Goal: Task Accomplishment & Management: Manage account settings

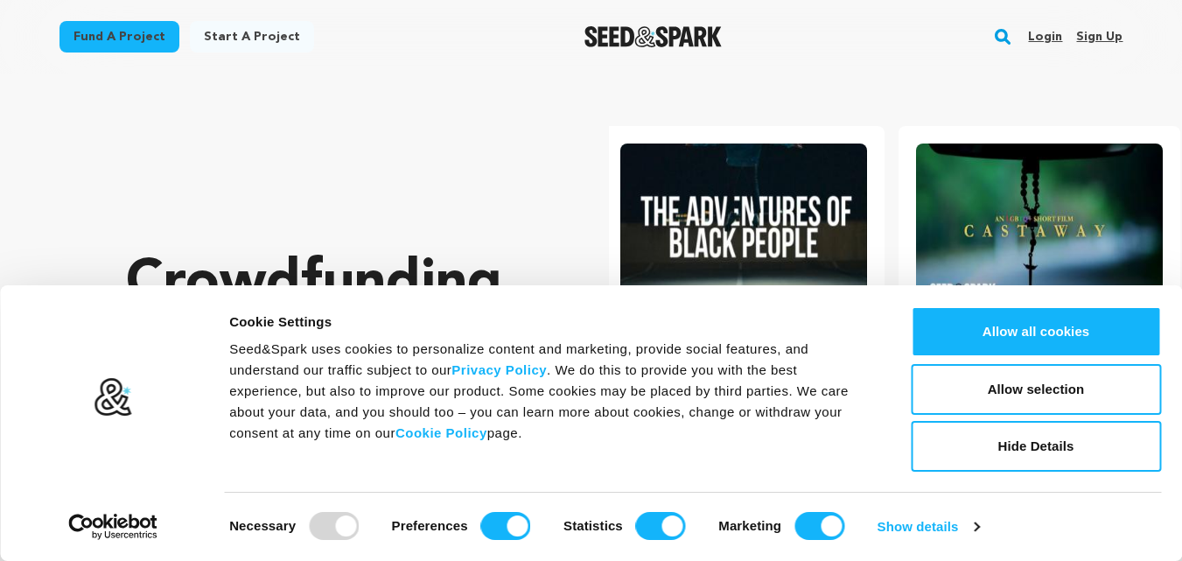
scroll to position [0, 310]
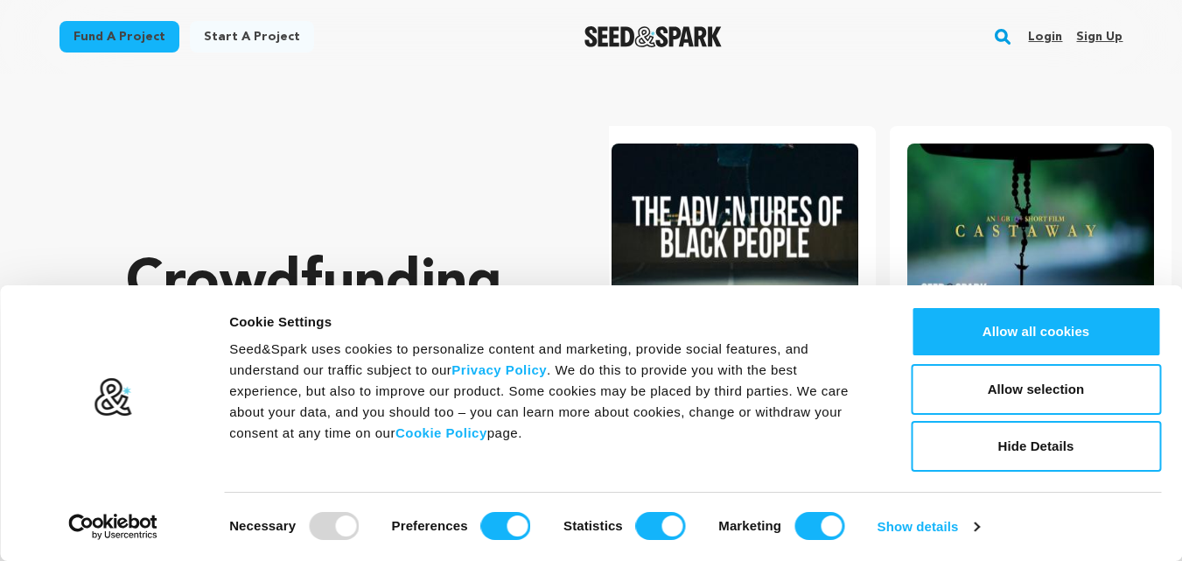
click at [1098, 36] on link "Sign up" at bounding box center [1099, 37] width 46 height 28
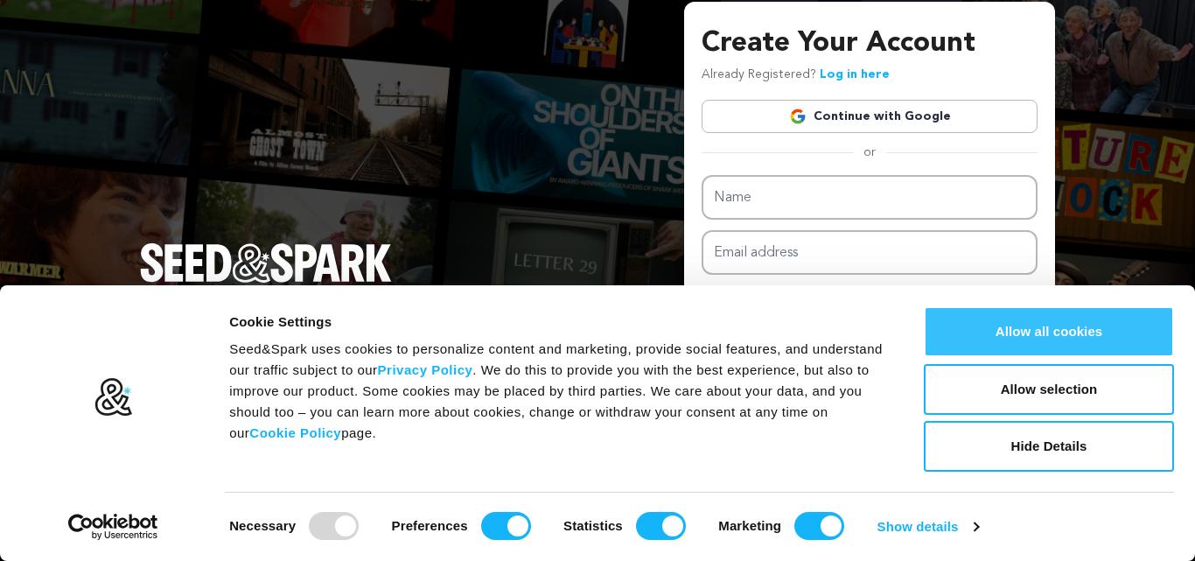
click at [970, 331] on button "Allow all cookies" at bounding box center [1049, 331] width 250 height 51
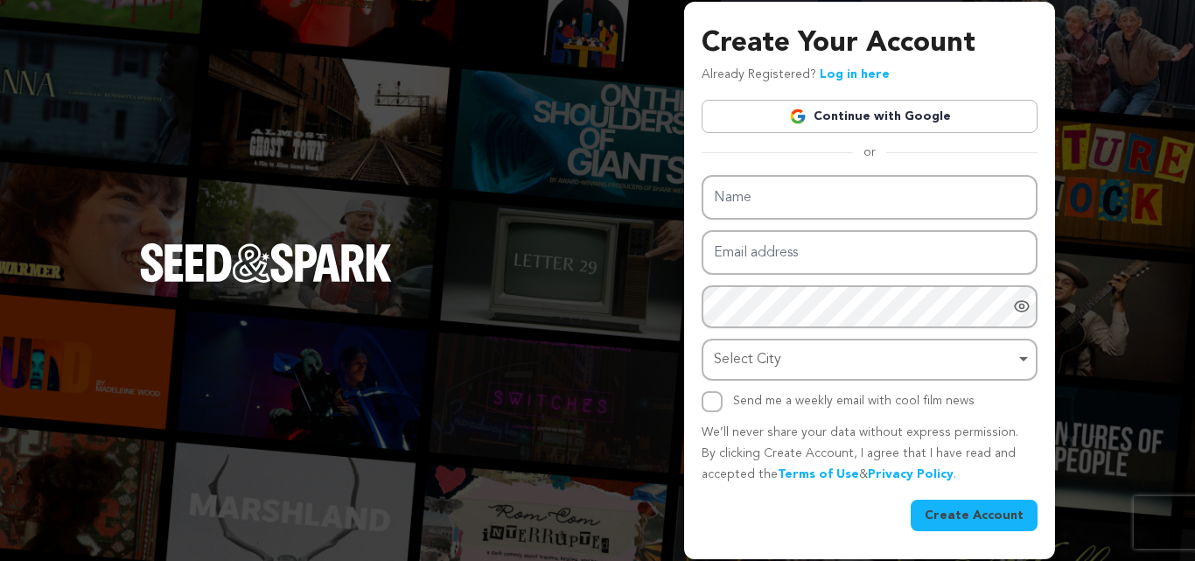
click at [853, 113] on link "Continue with Google" at bounding box center [870, 116] width 336 height 33
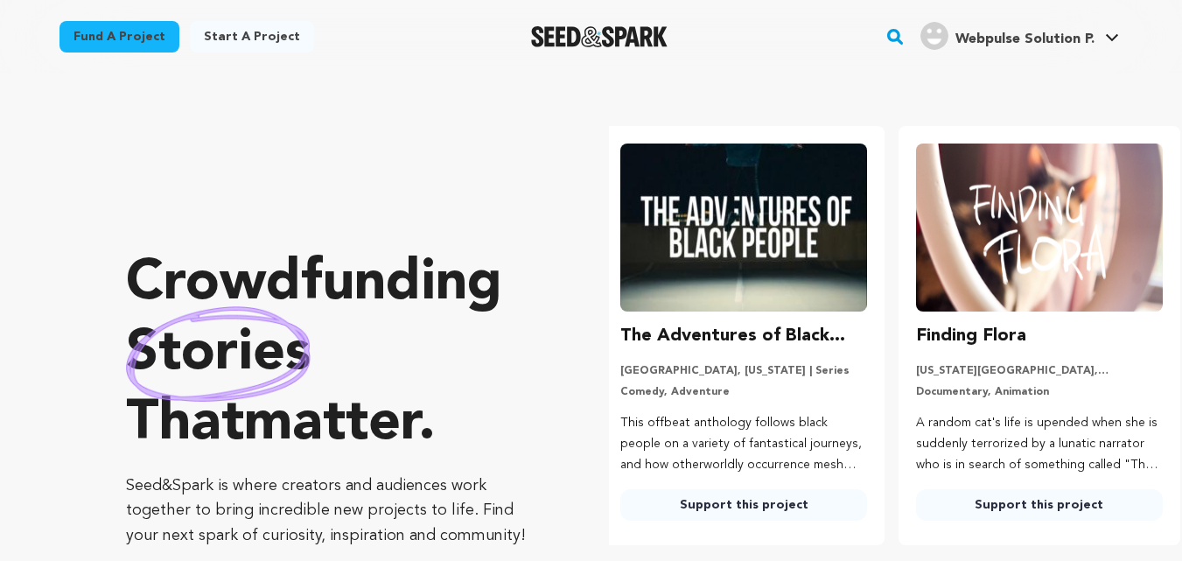
scroll to position [0, 310]
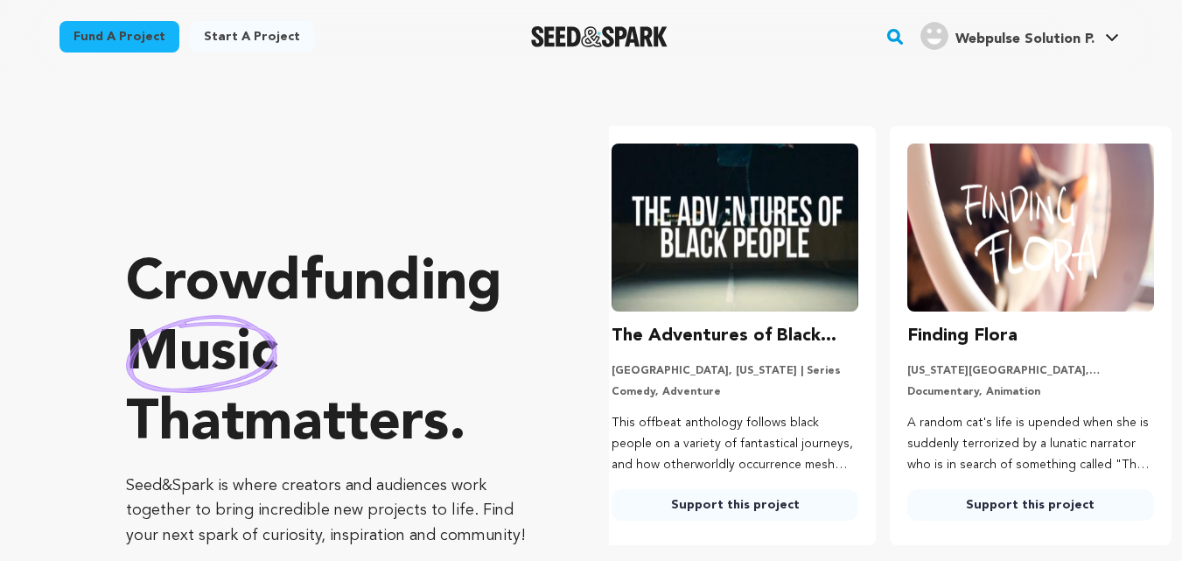
click at [1073, 35] on span "Webpulse Solution P." at bounding box center [1024, 39] width 139 height 14
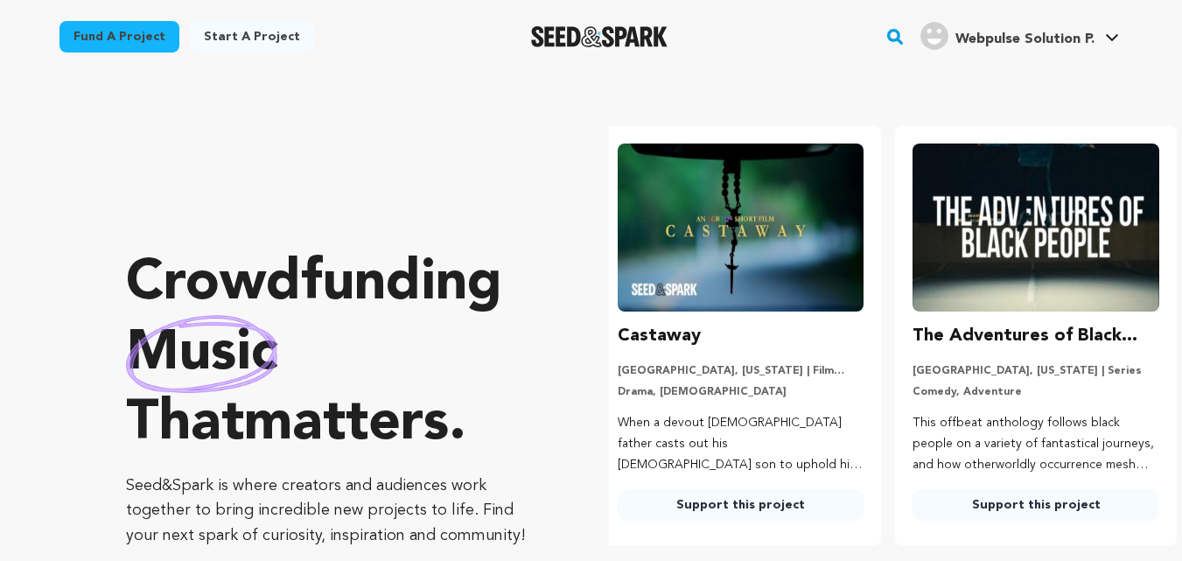
scroll to position [0, 0]
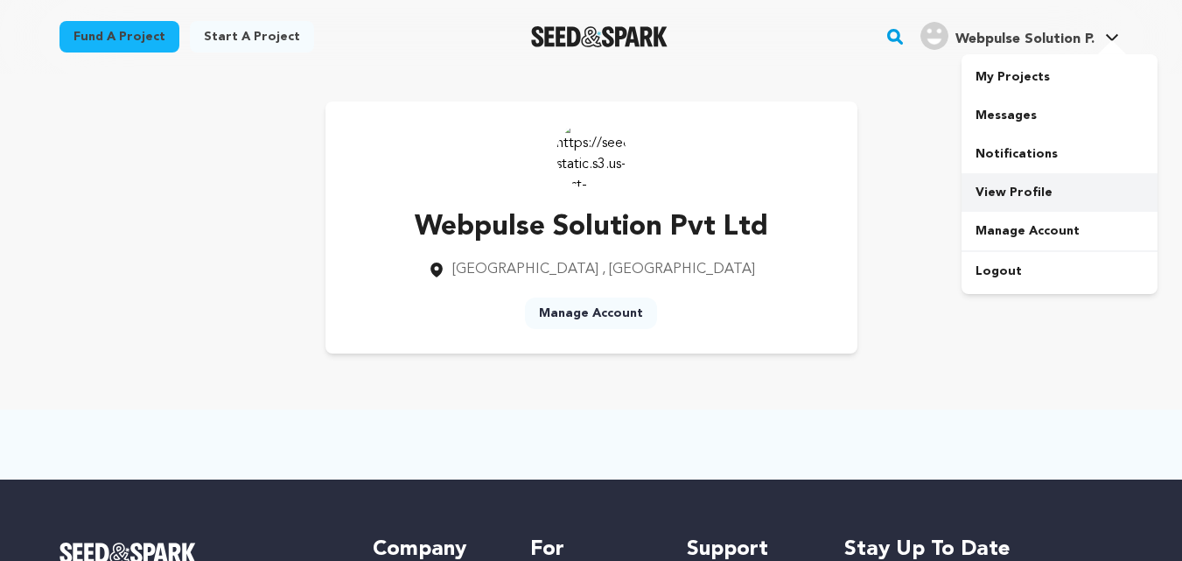
click at [1022, 191] on link "View Profile" at bounding box center [1059, 192] width 196 height 38
click at [1013, 187] on link "View Profile" at bounding box center [1059, 192] width 196 height 38
click at [580, 315] on link "Manage Account" at bounding box center [591, 312] width 132 height 31
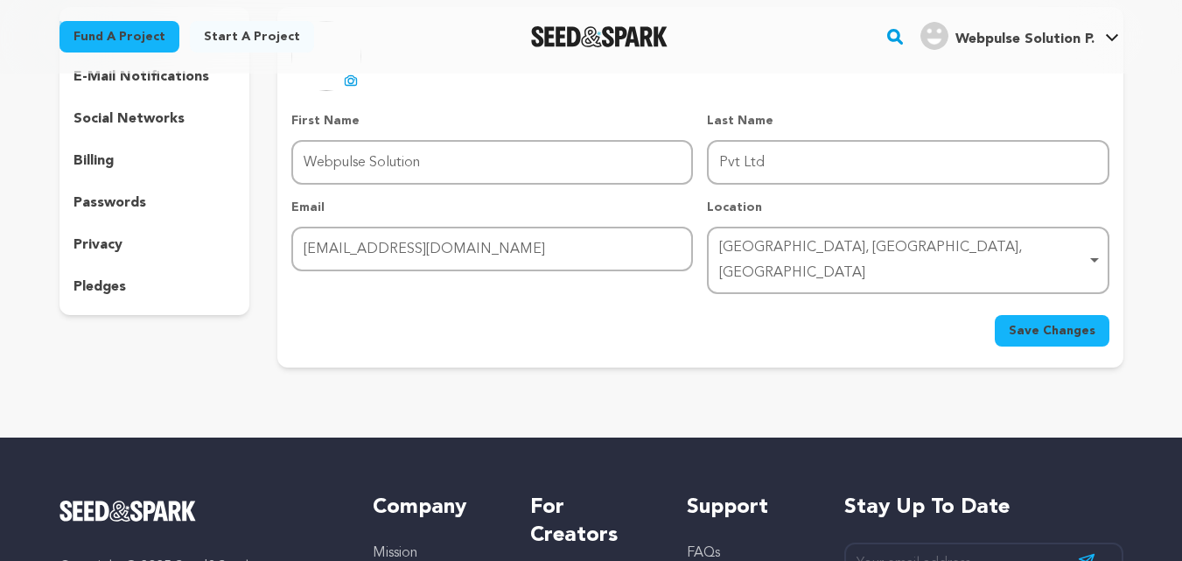
scroll to position [87, 0]
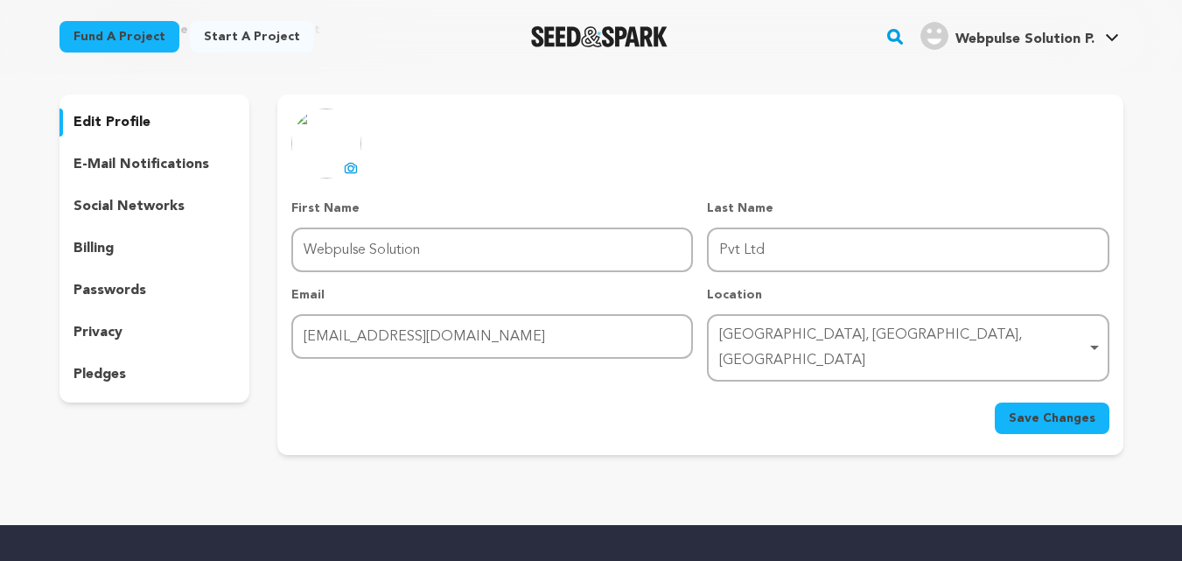
click at [110, 213] on p "social networks" at bounding box center [128, 206] width 111 height 21
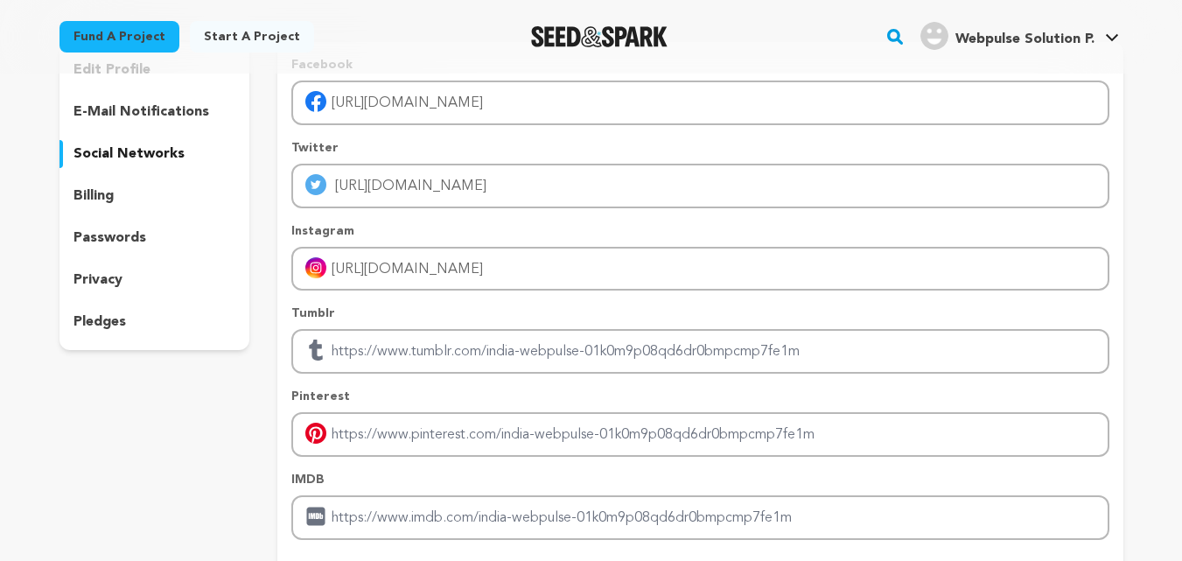
scroll to position [87, 0]
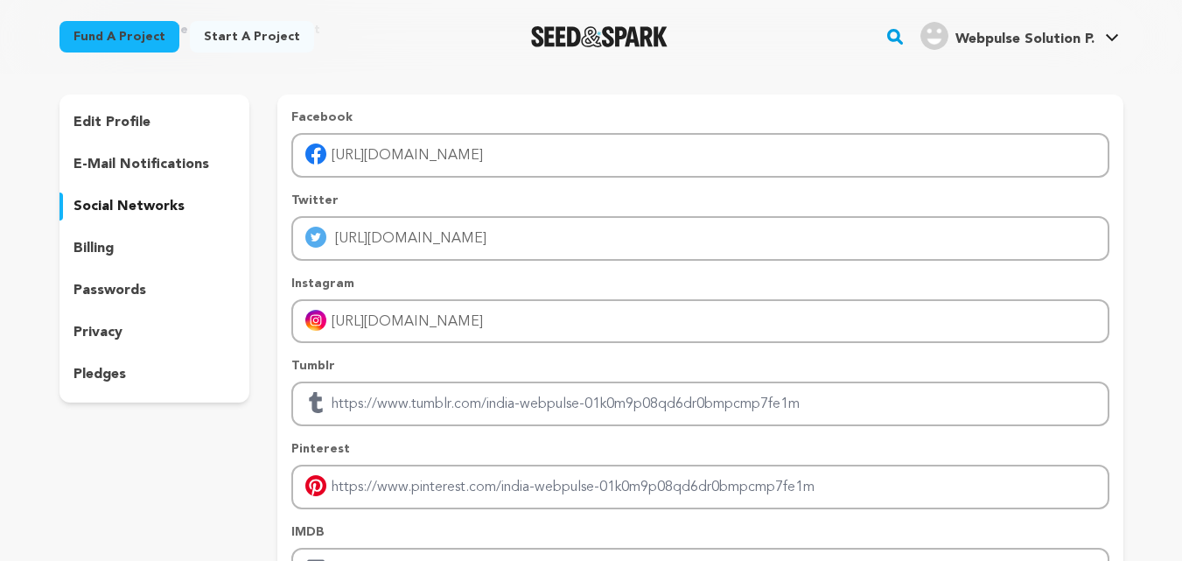
click at [133, 116] on p "edit profile" at bounding box center [111, 122] width 77 height 21
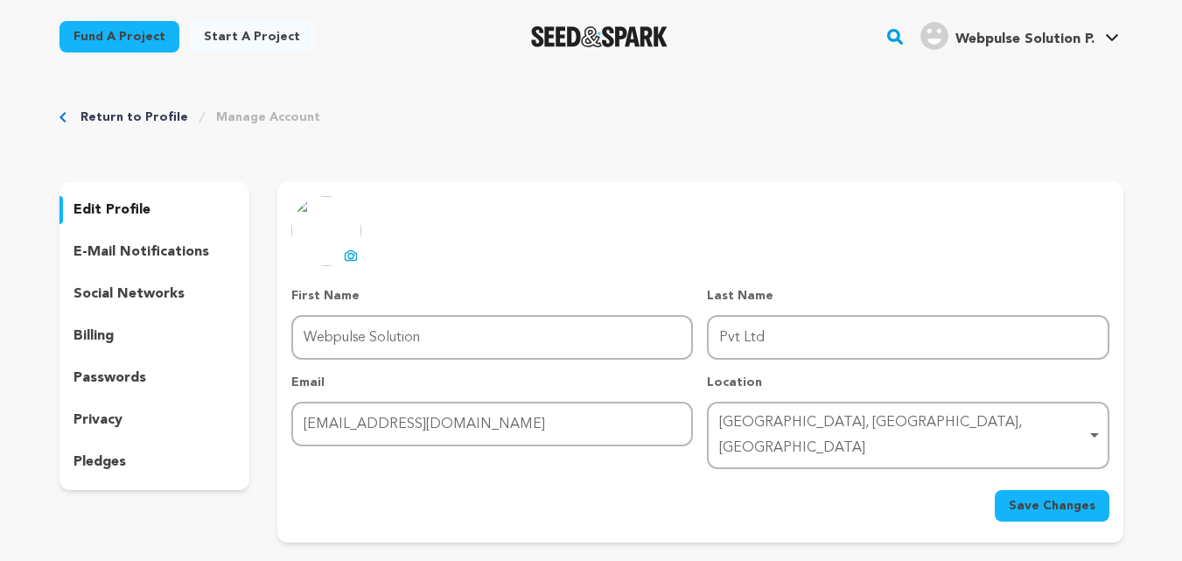
scroll to position [87, 0]
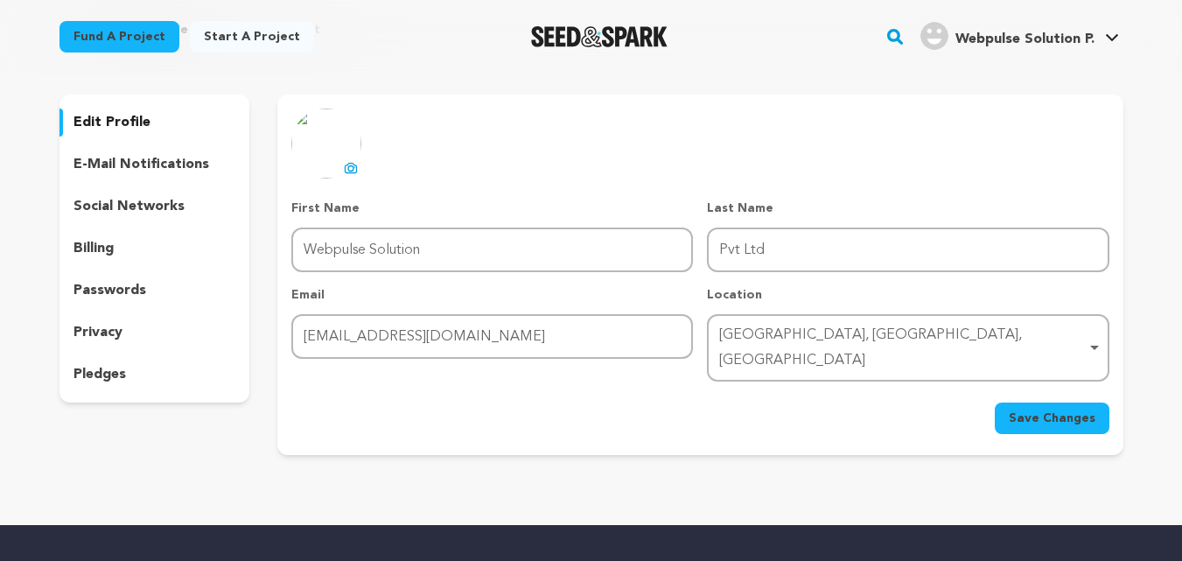
click at [94, 205] on p "social networks" at bounding box center [128, 206] width 111 height 21
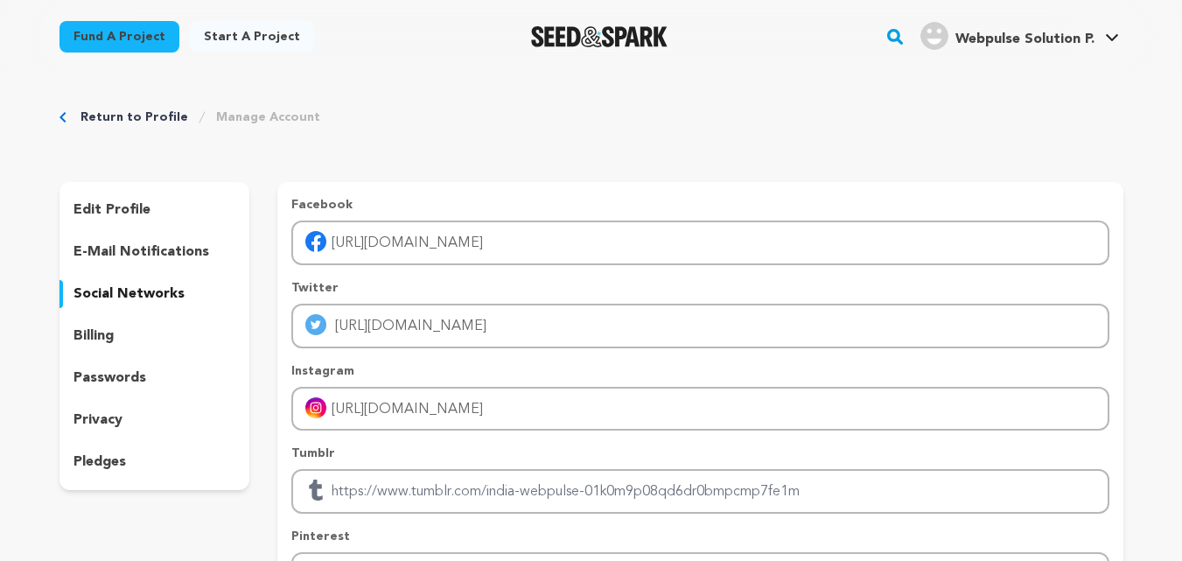
click at [101, 417] on p "privacy" at bounding box center [97, 419] width 49 height 21
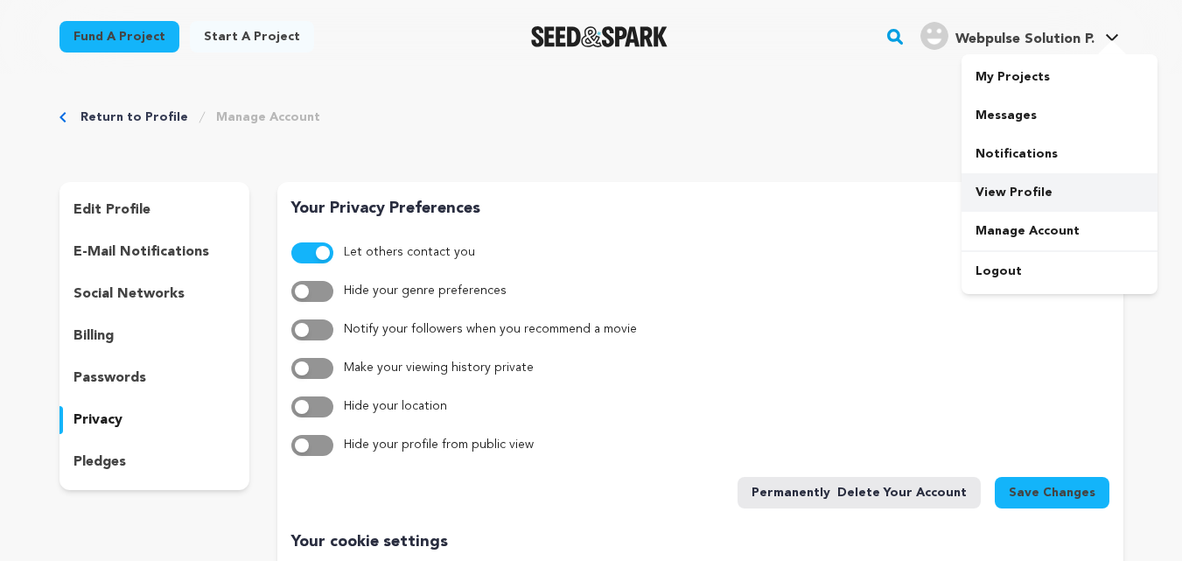
click at [1002, 192] on link "View Profile" at bounding box center [1059, 192] width 196 height 38
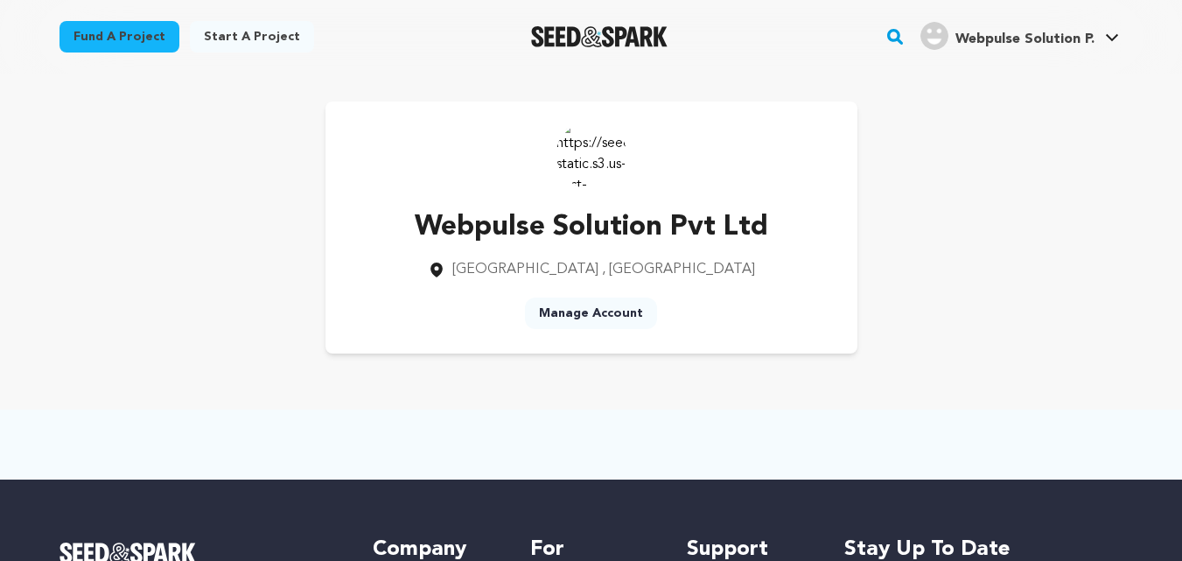
click at [607, 142] on img at bounding box center [591, 154] width 70 height 70
